Goal: Task Accomplishment & Management: Use online tool/utility

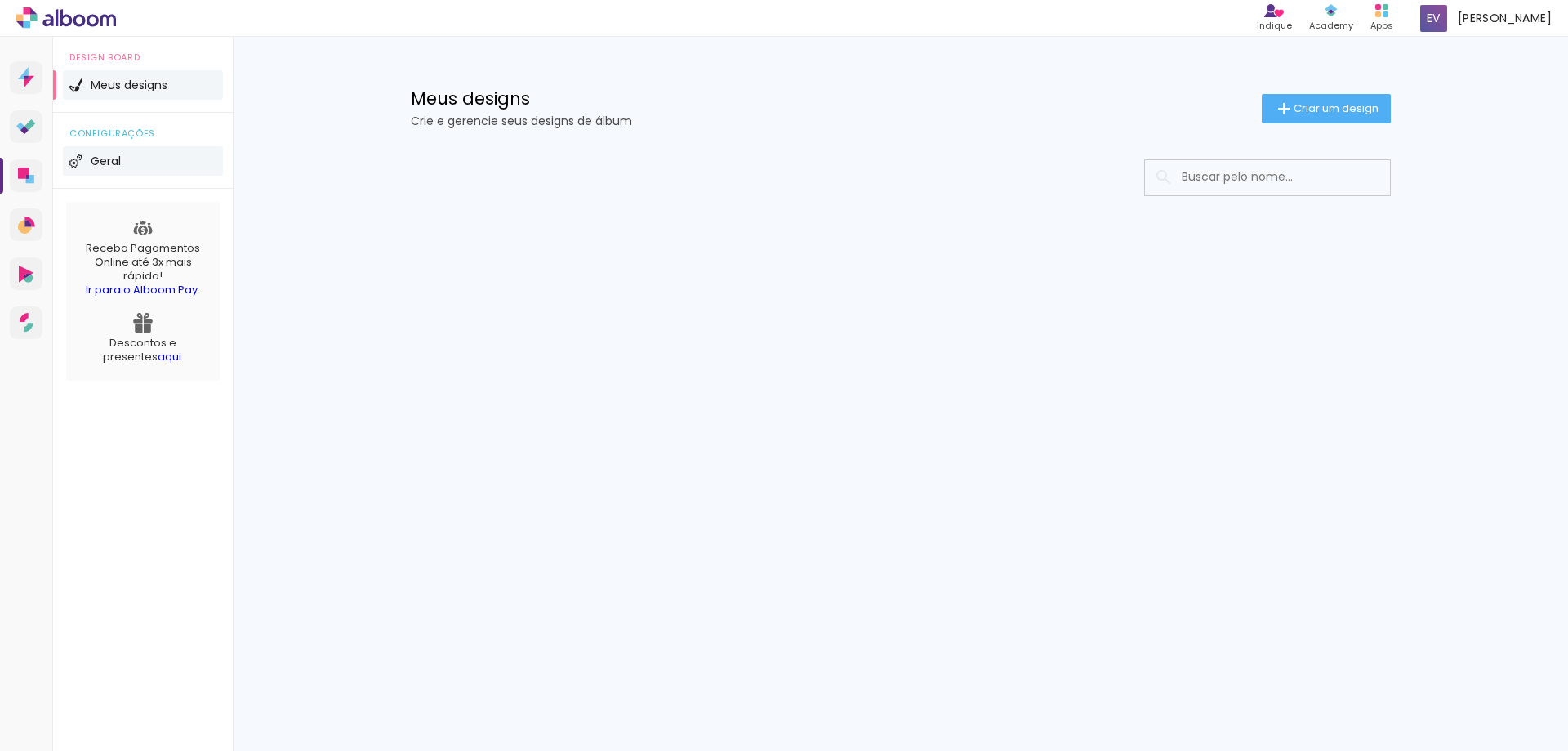
click at [138, 160] on li "Geral" at bounding box center [143, 161] width 160 height 29
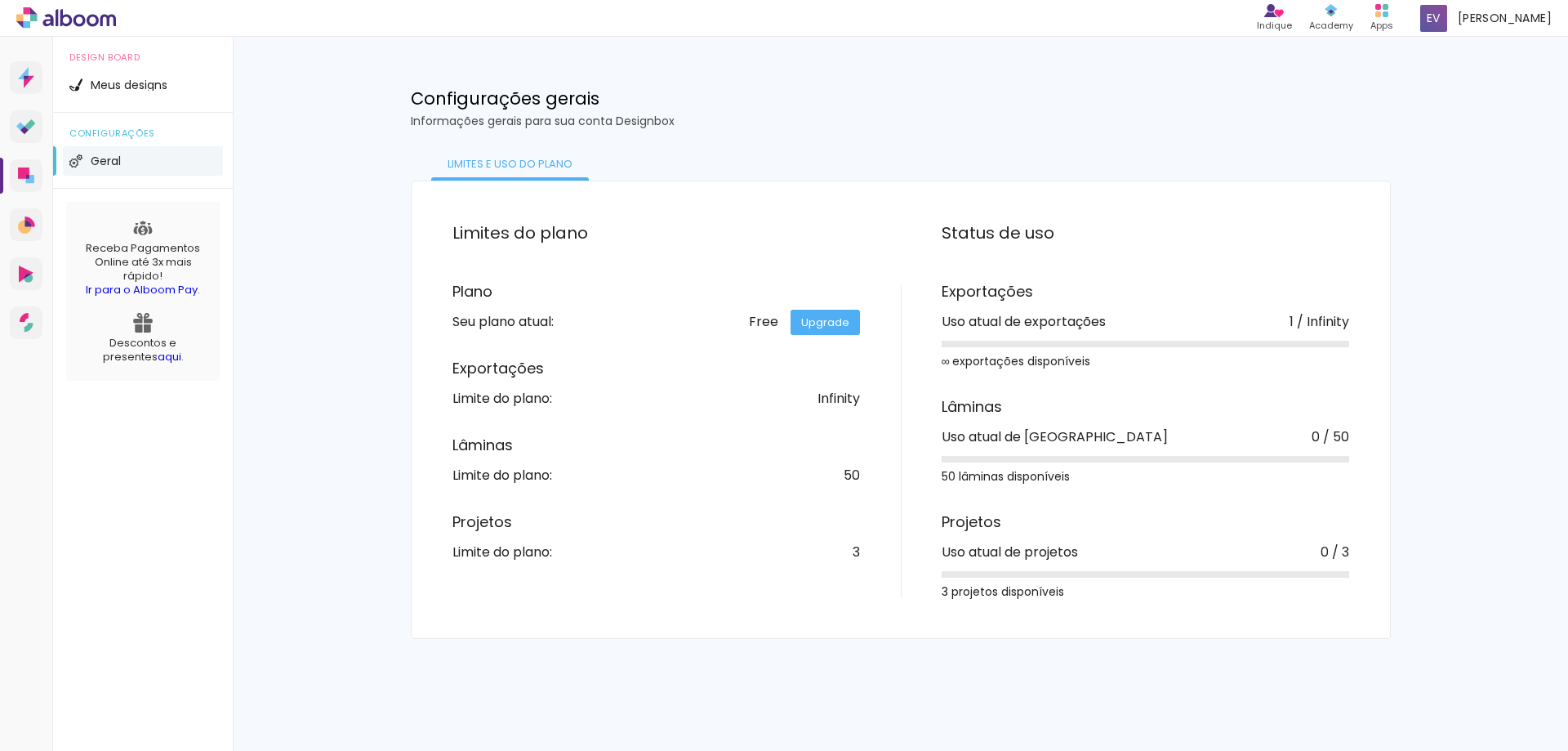
click at [158, 353] on link "aqui" at bounding box center [170, 356] width 24 height 15
click at [819, 94] on h1 "Configurações gerais" at bounding box center [900, 98] width 980 height 17
click at [816, 328] on link "Upgrade" at bounding box center [825, 322] width 69 height 25
click at [765, 321] on div "Free Upgrade" at bounding box center [804, 321] width 111 height 13
click at [1472, 140] on div "Meus designs Crie e gerencie seus designs de álbum Criar um design Configuraçõe…" at bounding box center [900, 337] width 1335 height 602
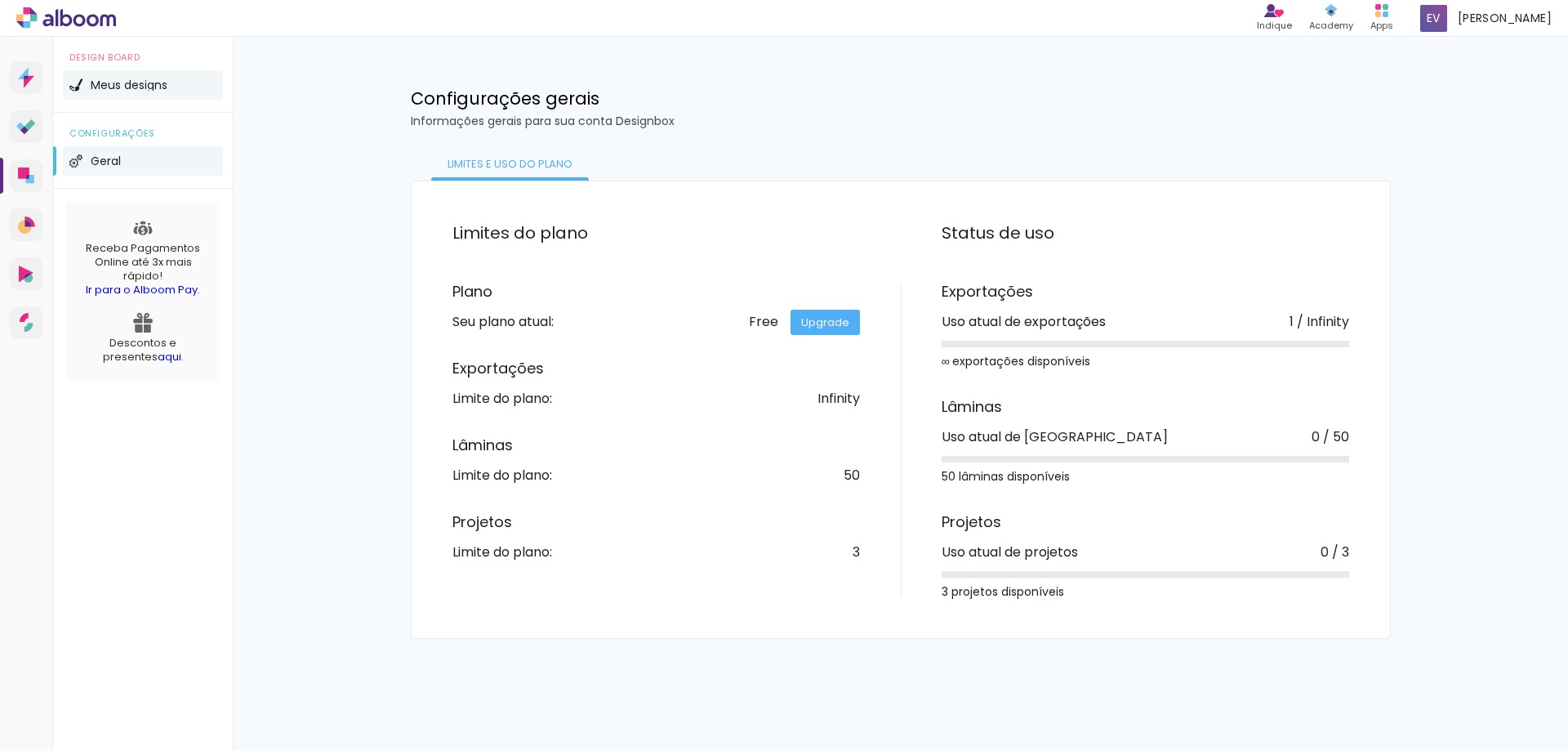
click at [114, 87] on span "Meus designs" at bounding box center [129, 84] width 77 height 12
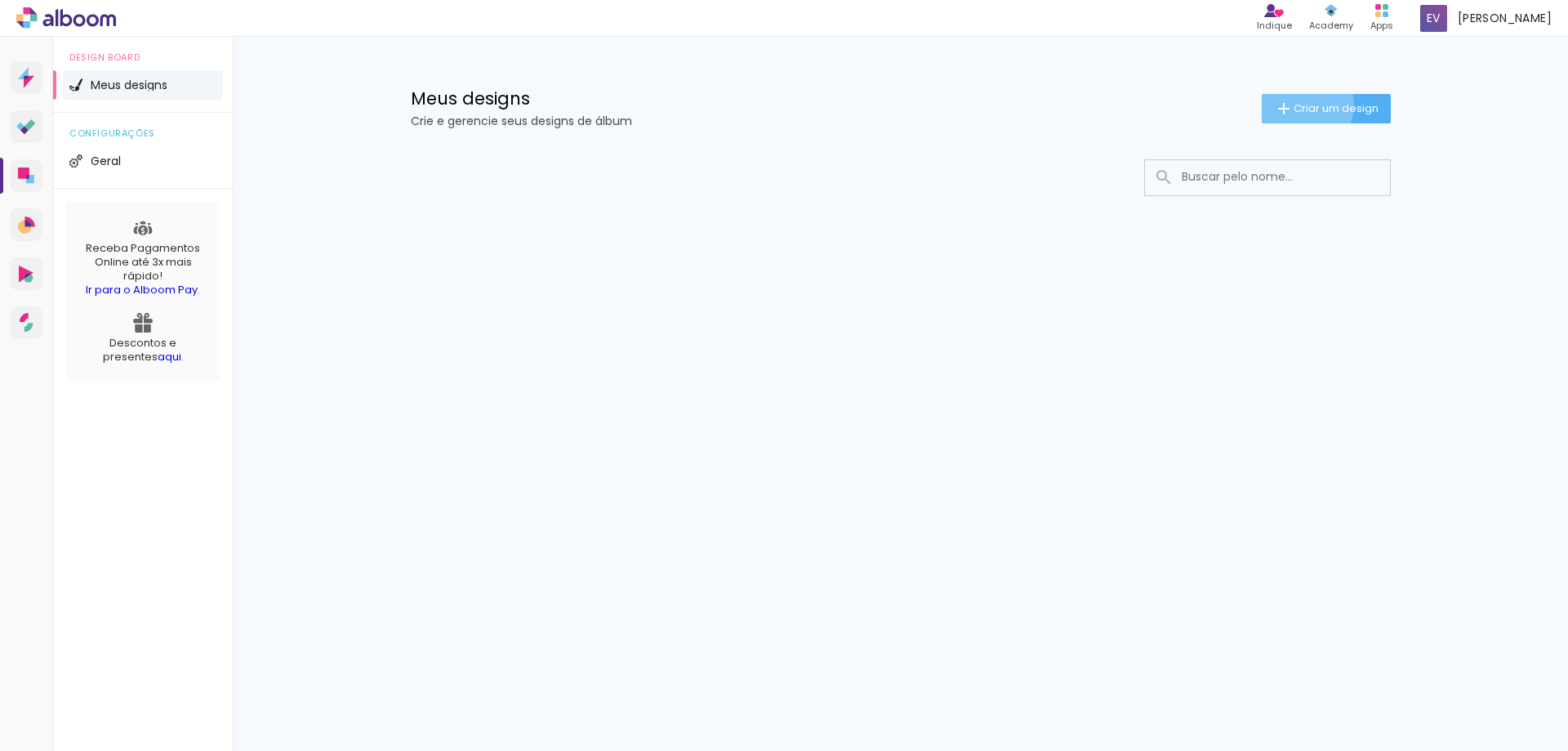
drag, startPoint x: 1303, startPoint y: 104, endPoint x: 1154, endPoint y: 210, distance: 182.9
click at [1301, 104] on span "Criar um design" at bounding box center [1336, 108] width 85 height 11
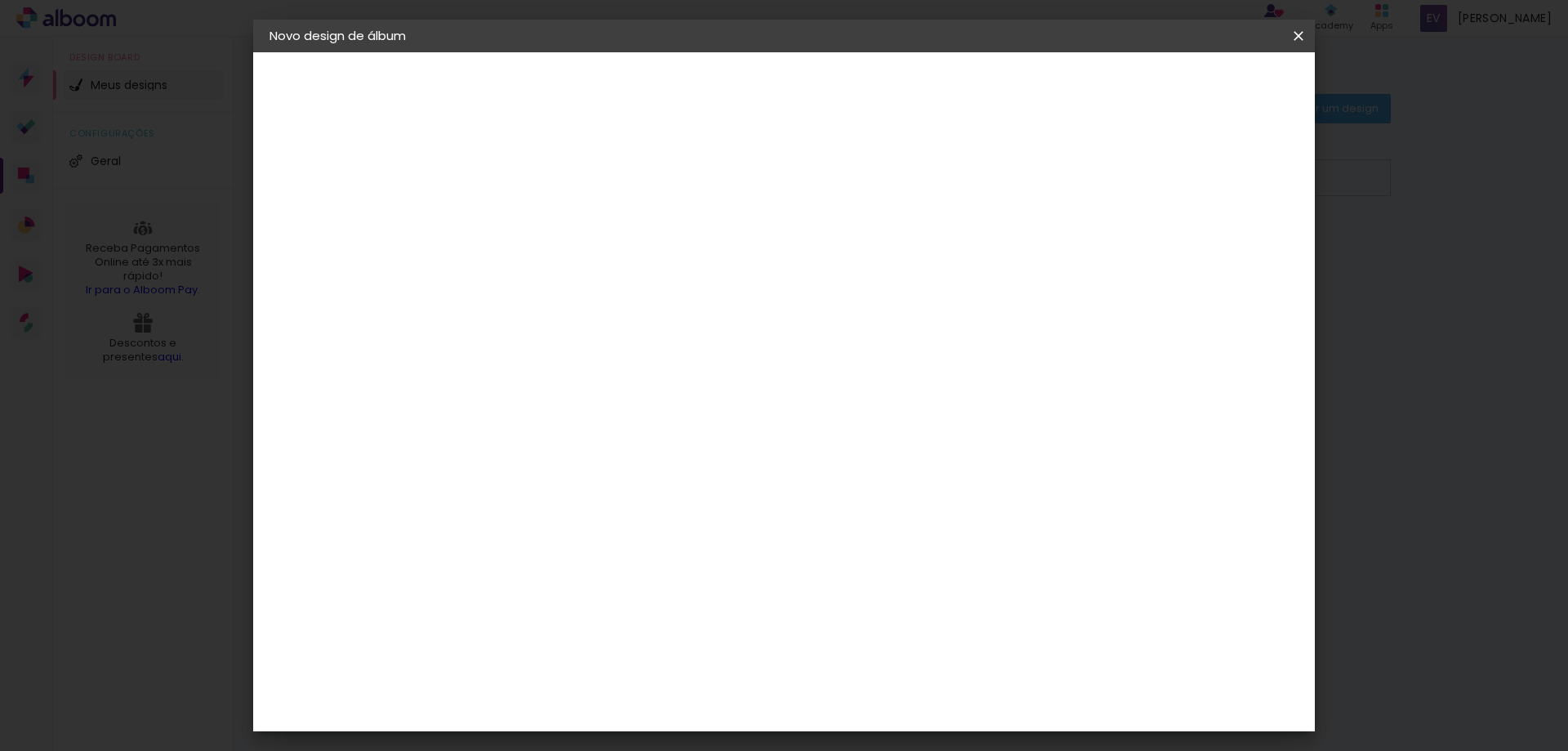
click at [384, 163] on div "2. Especificações" at bounding box center [359, 168] width 179 height 20
click at [537, 221] on input at bounding box center [537, 220] width 0 height 25
click at [1287, 40] on paper-icon-button at bounding box center [1298, 35] width 33 height 29
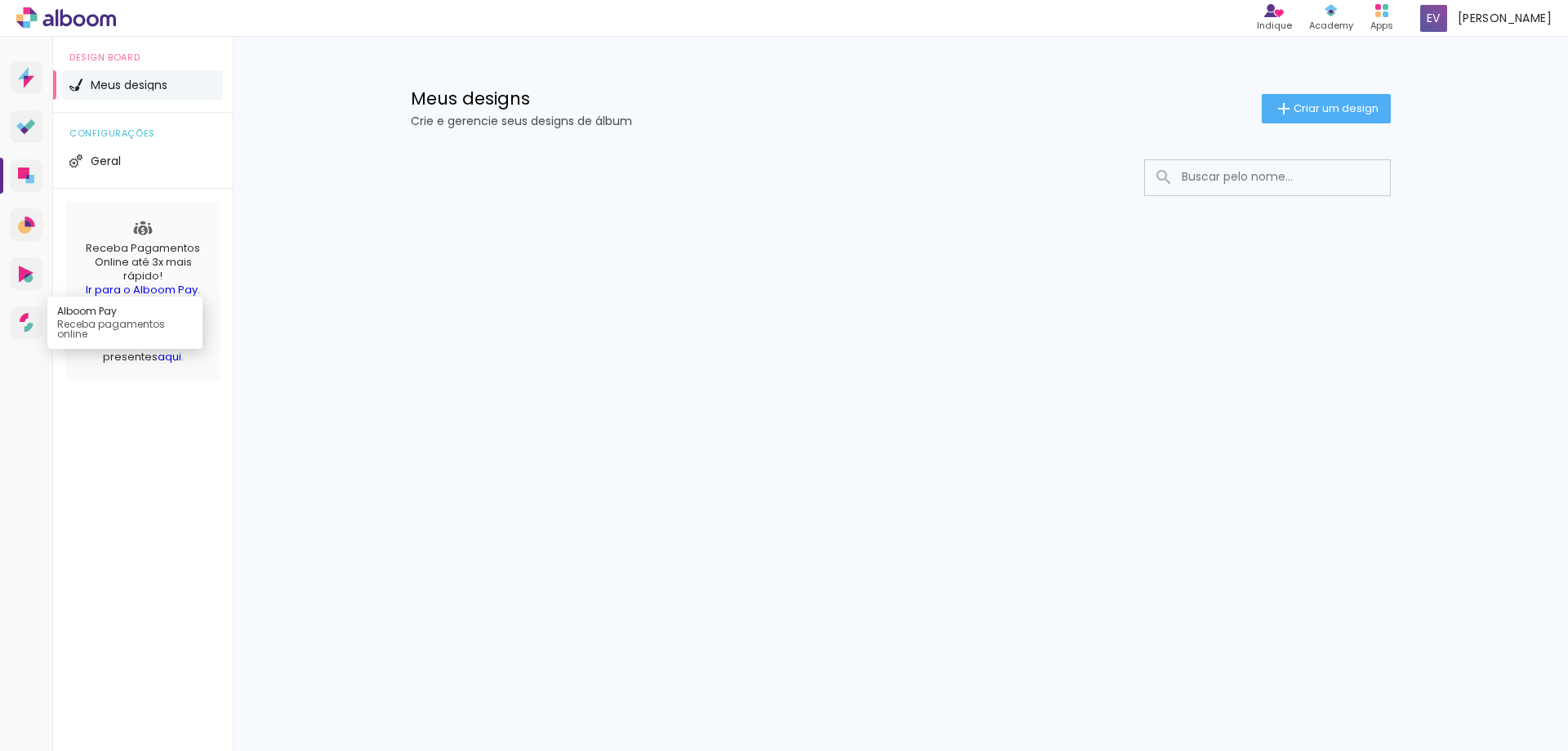
click at [28, 325] on icon at bounding box center [28, 327] width 9 height 9
